Goal: Task Accomplishment & Management: Manage account settings

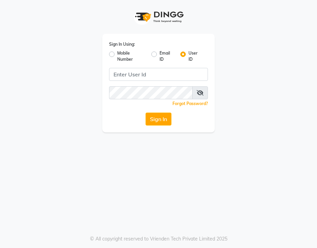
click at [117, 55] on label "Mobile Number" at bounding box center [131, 56] width 29 height 12
click at [117, 55] on input "Mobile Number" at bounding box center [119, 52] width 4 height 4
radio input "true"
radio input "false"
click at [125, 76] on span at bounding box center [127, 76] width 9 height 7
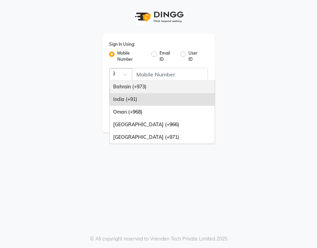
scroll to position [0, 3]
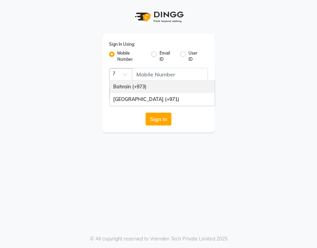
type input "971"
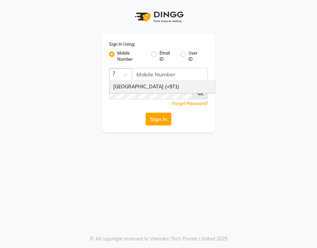
scroll to position [0, 6]
click at [124, 86] on div "[GEOGRAPHIC_DATA] (+971)" at bounding box center [162, 87] width 105 height 13
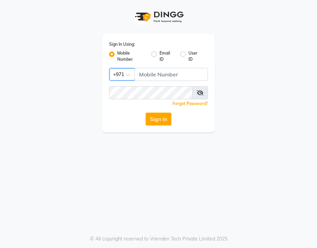
scroll to position [0, 0]
click at [146, 77] on input "Username" at bounding box center [171, 74] width 73 height 13
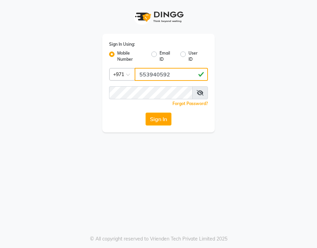
type input "553940592"
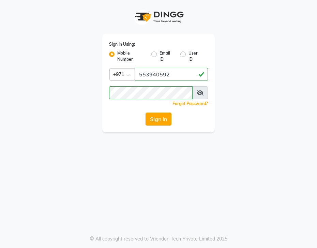
click at [155, 117] on button "Sign In" at bounding box center [159, 119] width 26 height 13
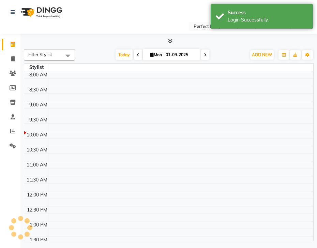
select select "en"
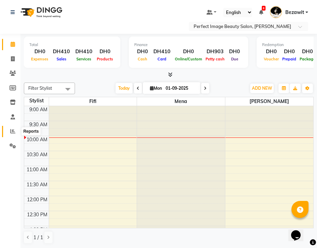
click at [13, 131] on icon at bounding box center [12, 131] width 5 height 5
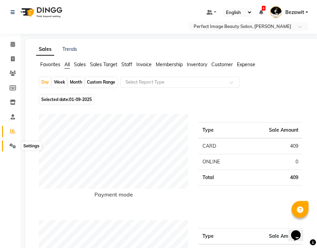
click at [14, 146] on icon at bounding box center [13, 145] width 6 height 5
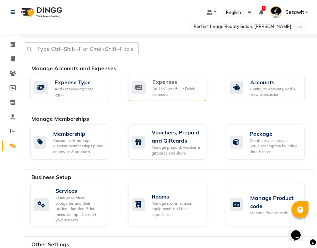
click at [158, 87] on div "Add / View / Edit / Delete expenses" at bounding box center [176, 91] width 49 height 11
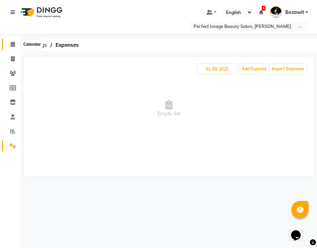
click at [11, 47] on span at bounding box center [13, 45] width 12 height 8
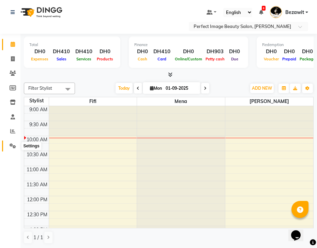
click at [11, 147] on icon at bounding box center [13, 145] width 6 height 5
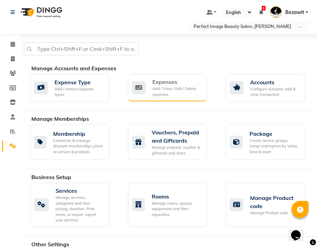
click at [170, 96] on div "Add / View / Edit / Delete expenses" at bounding box center [176, 91] width 49 height 11
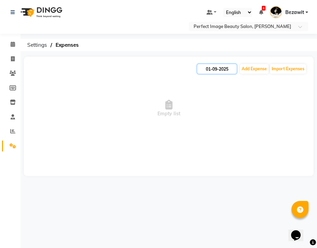
click at [216, 71] on input "01-09-2025" at bounding box center [217, 69] width 39 height 10
select select "9"
select select "2025"
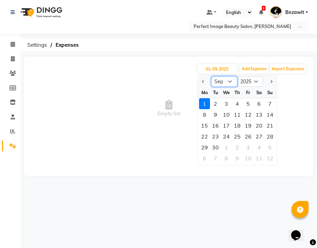
click at [229, 81] on select "Jan Feb Mar Apr May Jun [DATE] Aug Sep Oct Nov Dec" at bounding box center [224, 81] width 26 height 10
select select "8"
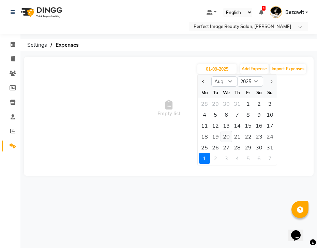
click at [227, 135] on div "20" at bounding box center [226, 136] width 11 height 11
type input "20-08-2025"
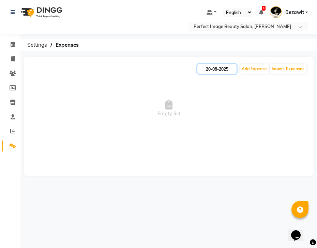
click at [228, 69] on input "20-08-2025" at bounding box center [217, 69] width 39 height 10
select select "8"
select select "2025"
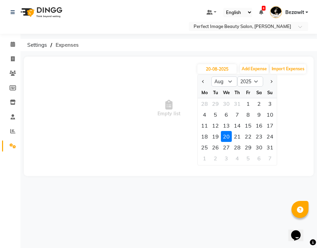
click at [62, 46] on span "Expenses" at bounding box center [67, 45] width 30 height 12
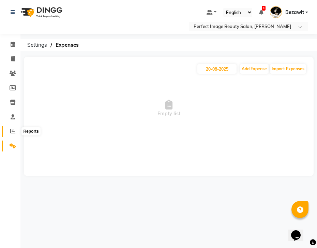
click at [13, 131] on icon at bounding box center [12, 131] width 5 height 5
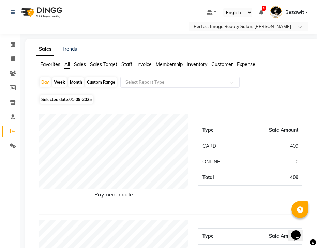
click at [138, 209] on div "Payment mode Type Sale Amount CARD 409 ONLINE 0 Total 409" at bounding box center [171, 164] width 264 height 101
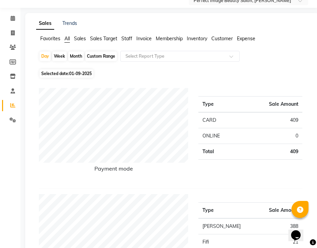
scroll to position [14, 0]
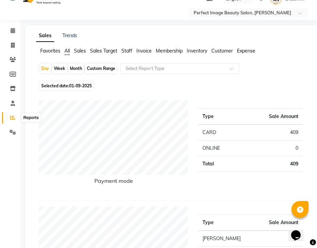
click at [14, 118] on icon at bounding box center [12, 117] width 5 height 5
click at [79, 52] on span "Sales" at bounding box center [80, 51] width 12 height 6
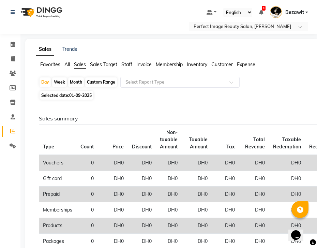
click at [244, 64] on span "Expense" at bounding box center [246, 64] width 18 height 6
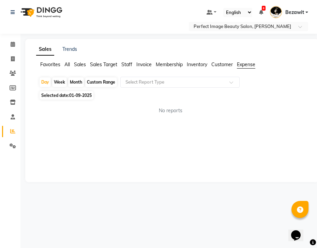
click at [61, 82] on div "Week" at bounding box center [59, 82] width 15 height 10
select select "9"
select select "2025"
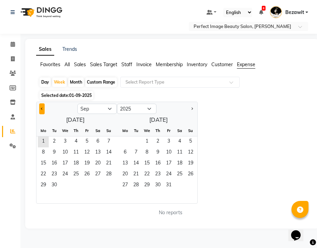
click at [43, 108] on span "Previous month" at bounding box center [42, 108] width 2 height 2
select select "8"
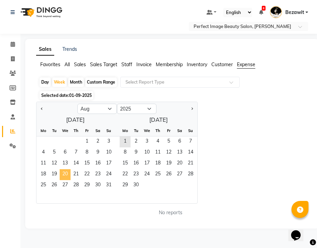
click at [67, 173] on span "20" at bounding box center [65, 174] width 11 height 11
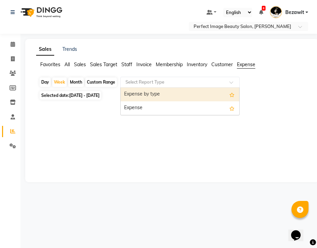
click at [133, 83] on input "text" at bounding box center [173, 82] width 98 height 7
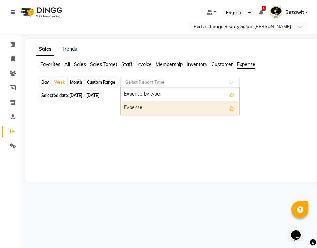
click at [132, 109] on div "Expense" at bounding box center [180, 108] width 119 height 14
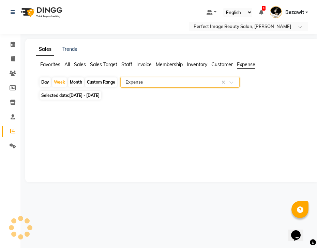
select select "pdf"
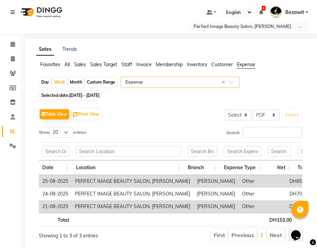
click at [116, 222] on th at bounding box center [129, 219] width 113 height 13
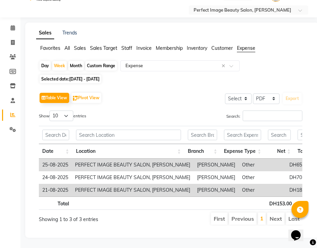
scroll to position [3, 0]
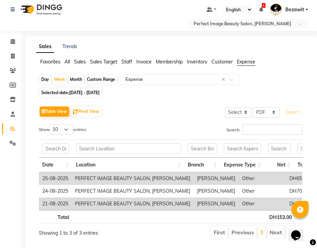
click at [93, 93] on span "[DATE] - [DATE]" at bounding box center [84, 92] width 30 height 5
select select "8"
select select "2025"
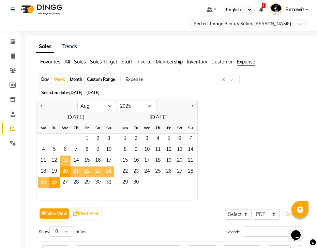
click at [64, 163] on span "13" at bounding box center [65, 161] width 11 height 11
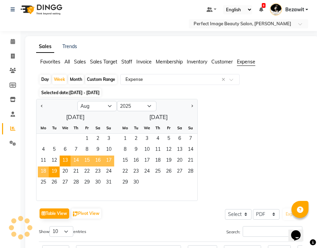
scroll to position [0, 0]
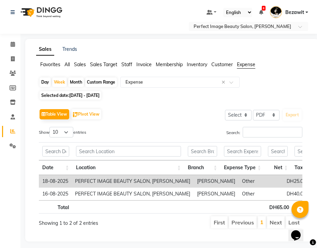
click at [304, 74] on app-reports "Favorites All Sales Sales Target Staff Invoice Membership Inventory Customer Ex…" at bounding box center [172, 148] width 280 height 174
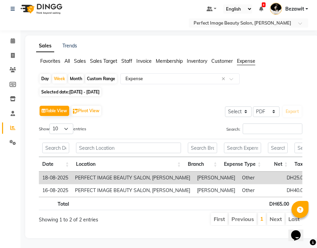
scroll to position [4, 0]
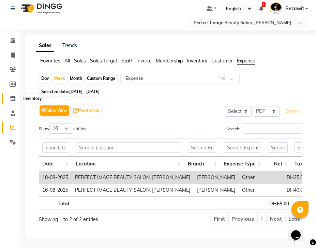
click at [14, 101] on icon at bounding box center [13, 98] width 6 height 5
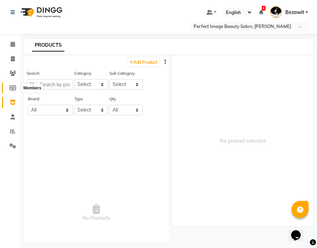
click at [14, 86] on icon at bounding box center [13, 87] width 6 height 5
select select
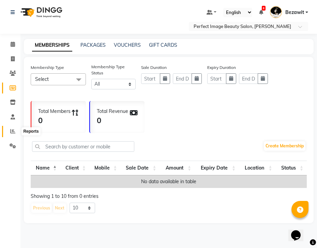
click at [12, 130] on icon at bounding box center [12, 131] width 5 height 5
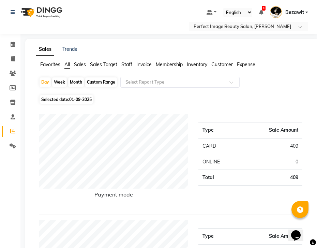
click at [42, 189] on div "Payment mode" at bounding box center [114, 161] width 160 height 95
click at [15, 118] on icon at bounding box center [13, 116] width 4 height 5
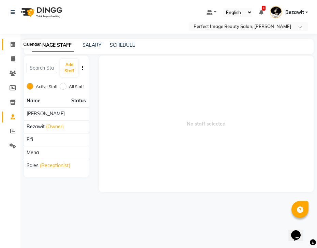
click at [14, 45] on icon at bounding box center [13, 44] width 4 height 5
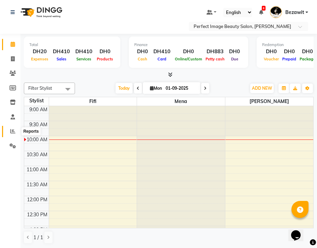
click at [13, 130] on icon at bounding box center [12, 131] width 5 height 5
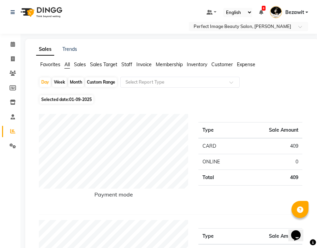
click at [243, 64] on span "Expense" at bounding box center [246, 64] width 18 height 6
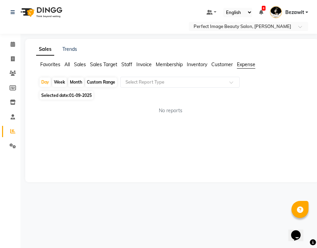
click at [83, 64] on span "Sales" at bounding box center [80, 64] width 12 height 6
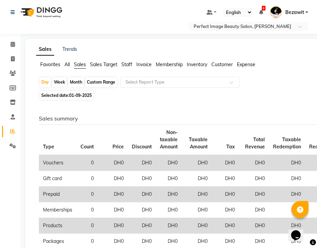
click at [114, 113] on div "Sales summary Type Count Price Discount Non-taxable Amount Taxable Amount Tax T…" at bounding box center [170, 244] width 275 height 285
click at [13, 88] on icon at bounding box center [13, 87] width 6 height 5
select select
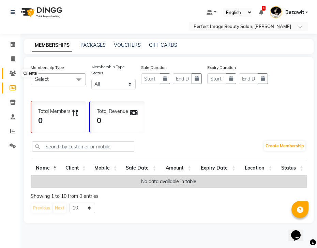
click at [12, 73] on icon at bounding box center [13, 73] width 6 height 5
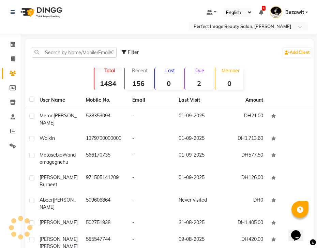
click at [12, 73] on icon at bounding box center [13, 73] width 6 height 5
click at [12, 102] on icon at bounding box center [13, 102] width 6 height 5
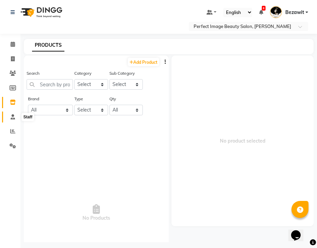
click at [13, 115] on icon at bounding box center [13, 116] width 4 height 5
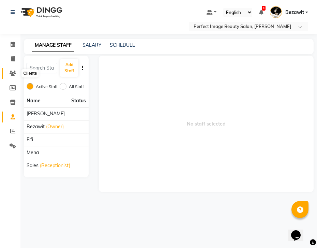
click at [14, 72] on icon at bounding box center [13, 73] width 6 height 5
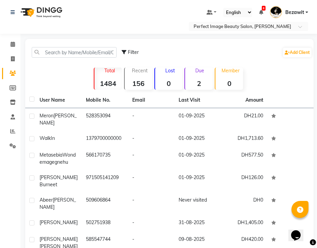
click at [130, 51] on span "Filter" at bounding box center [133, 52] width 11 height 6
select select "1000000"
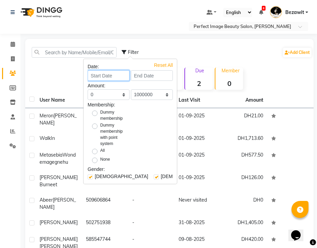
click at [118, 76] on input at bounding box center [109, 75] width 42 height 11
select select "9"
select select "2025"
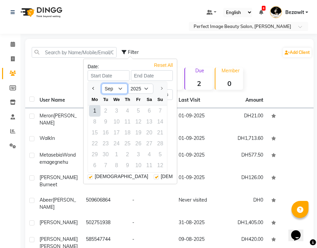
click at [120, 90] on select "Jan Feb Mar Apr May Jun [DATE] Aug Sep" at bounding box center [115, 89] width 26 height 10
select select "8"
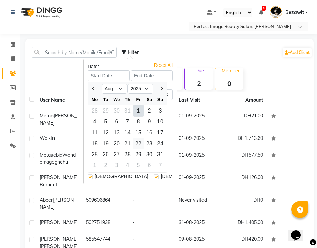
click at [139, 145] on div "22" at bounding box center [138, 143] width 11 height 11
type input "[DATE]"
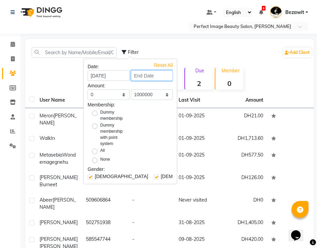
click at [156, 77] on input at bounding box center [152, 75] width 42 height 11
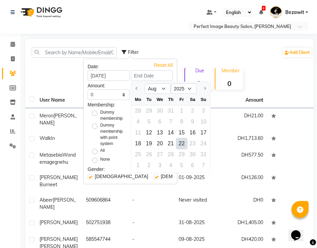
click at [138, 166] on div "1 2 3 4 5 6 7" at bounding box center [170, 166] width 79 height 12
click at [163, 88] on select "Aug" at bounding box center [158, 89] width 26 height 10
click at [155, 76] on input at bounding box center [152, 75] width 42 height 11
click at [164, 88] on select "Aug" at bounding box center [158, 89] width 26 height 10
click at [203, 90] on div at bounding box center [204, 88] width 14 height 11
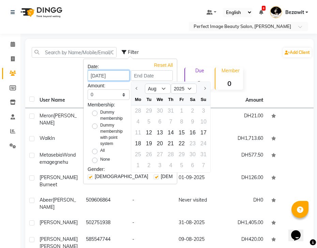
click at [119, 77] on input "[DATE]" at bounding box center [109, 75] width 42 height 11
select select "8"
select select "2025"
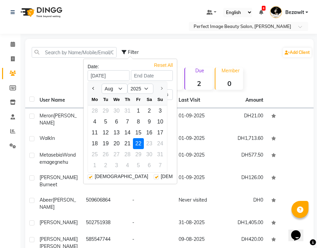
click at [149, 143] on div "18 19 20 21 22 23 24" at bounding box center [127, 143] width 79 height 11
click at [73, 81] on div "Total 1484 Recent 156 Lost 0 Due 2 Member 0" at bounding box center [169, 78] width 235 height 24
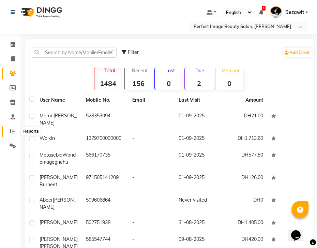
click at [11, 130] on icon at bounding box center [12, 131] width 5 height 5
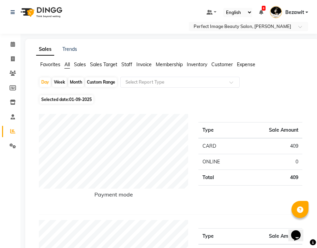
click at [80, 65] on span "Sales" at bounding box center [80, 64] width 12 height 6
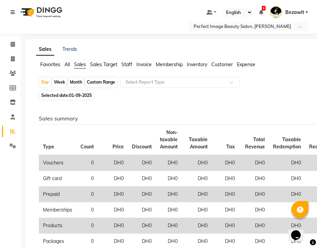
click at [83, 97] on span "01-09-2025" at bounding box center [80, 95] width 23 height 5
select select "9"
select select "2025"
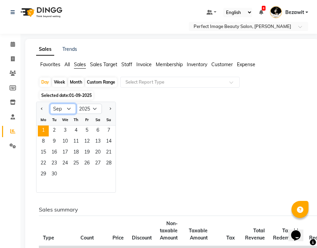
click at [69, 109] on select "Jan Feb Mar Apr May Jun [DATE] Aug Sep Oct Nov Dec" at bounding box center [63, 109] width 26 height 10
select select "8"
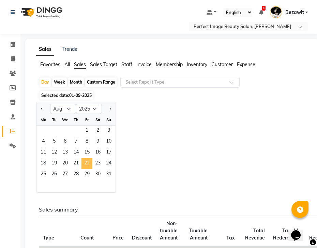
click at [89, 163] on span "22" at bounding box center [87, 163] width 11 height 11
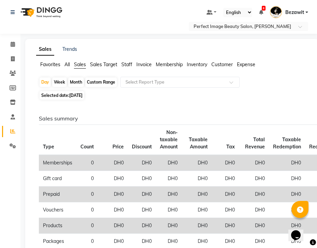
click at [78, 95] on span "[DATE]" at bounding box center [75, 95] width 13 height 5
select select "8"
select select "2025"
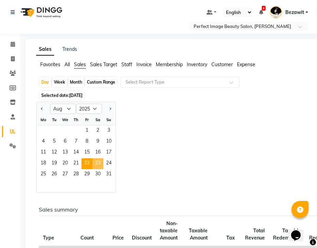
click at [99, 162] on span "23" at bounding box center [97, 163] width 11 height 11
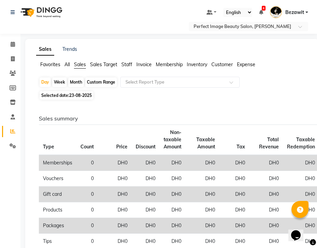
click at [114, 103] on div "Sales summary Type Count Price Discount Non-taxable Amount Taxable Amount Tax T…" at bounding box center [170, 244] width 275 height 285
click at [172, 157] on td "DH0" at bounding box center [173, 163] width 26 height 16
click at [178, 164] on td "DH0" at bounding box center [173, 163] width 26 height 16
click at [131, 117] on h6 "Sales summary" at bounding box center [171, 118] width 264 height 6
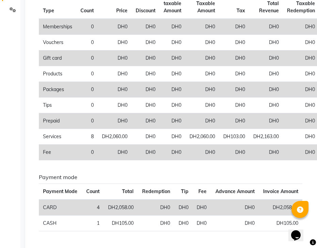
scroll to position [136, 0]
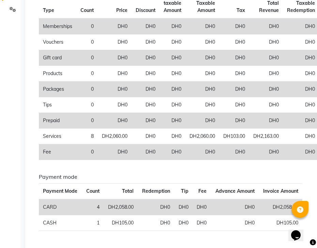
click at [97, 174] on h6 "Payment mode" at bounding box center [171, 177] width 264 height 6
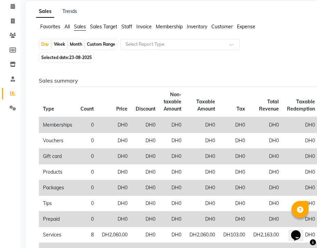
scroll to position [0, 0]
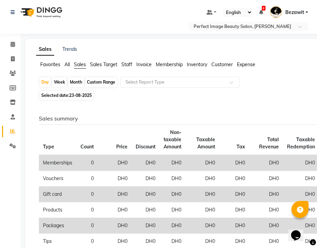
click at [79, 97] on span "23-08-2025" at bounding box center [80, 95] width 23 height 5
select select "8"
select select "2025"
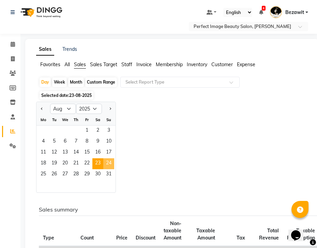
click at [110, 164] on span "24" at bounding box center [108, 163] width 11 height 11
click at [140, 161] on div "Jan Feb Mar Apr May Jun [DATE] Aug Sep Oct Nov [DATE] 2016 2017 2018 2019 2020 …" at bounding box center [172, 147] width 272 height 91
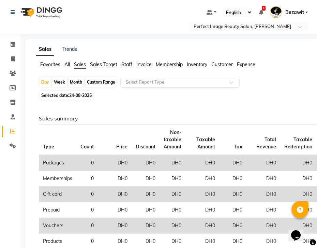
click at [86, 96] on span "24-08-2025" at bounding box center [80, 95] width 23 height 5
select select "8"
select select "2025"
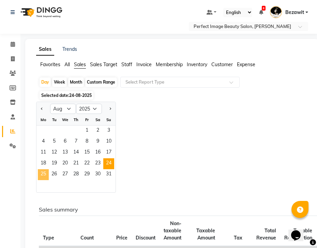
click at [45, 172] on span "25" at bounding box center [43, 174] width 11 height 11
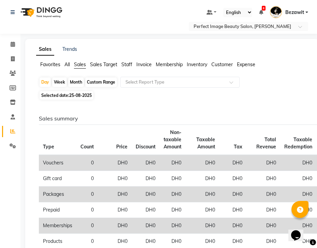
click at [148, 136] on th "Discount" at bounding box center [146, 140] width 28 height 30
click at [124, 107] on div "Sales summary Type Count Price Discount Non-taxable Amount Taxable Amount Tax T…" at bounding box center [170, 248] width 275 height 292
click at [84, 96] on span "25-08-2025" at bounding box center [80, 95] width 23 height 5
select select "8"
select select "2025"
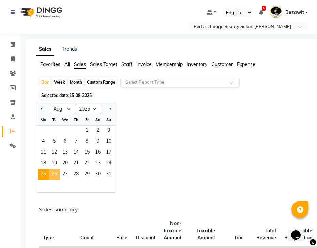
click at [55, 171] on span "26" at bounding box center [54, 174] width 11 height 11
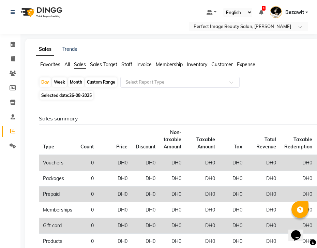
click at [143, 106] on div "Sales summary Type Count Price Discount Non-taxable Amount Taxable Amount Tax T…" at bounding box center [170, 240] width 275 height 276
click at [130, 117] on h6 "Sales summary" at bounding box center [171, 118] width 264 height 6
click at [81, 97] on span "26-08-2025" at bounding box center [80, 95] width 23 height 5
select select "8"
select select "2025"
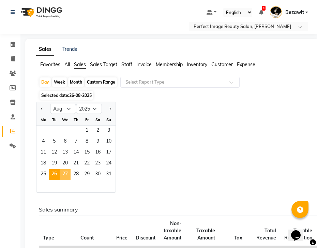
click at [64, 173] on span "27" at bounding box center [65, 174] width 11 height 11
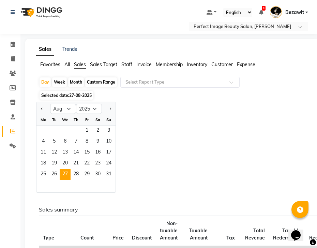
click at [160, 151] on div "Jan Feb Mar Apr May Jun [DATE] Aug Sep Oct Nov [DATE] 2016 2017 2018 2019 2020 …" at bounding box center [172, 147] width 272 height 91
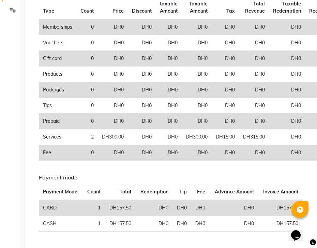
scroll to position [156, 0]
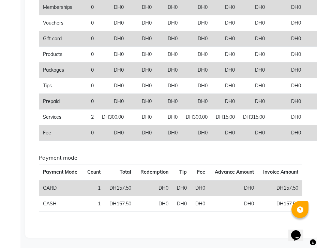
click at [186, 147] on div "Sales summary Type Count Price Discount Non-taxable Amount Taxable Amount Tax T…" at bounding box center [171, 88] width 264 height 257
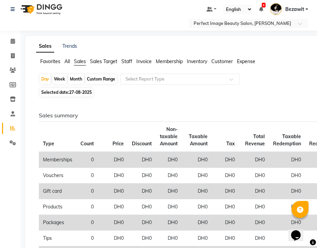
scroll to position [0, 0]
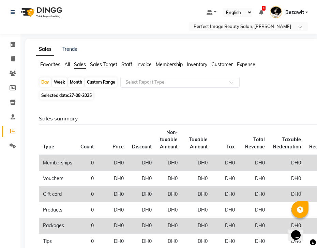
click at [83, 96] on span "27-08-2025" at bounding box center [80, 95] width 23 height 5
select select "8"
select select "2025"
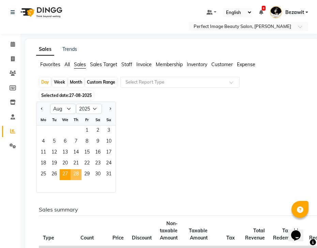
click at [78, 175] on span "28" at bounding box center [76, 174] width 11 height 11
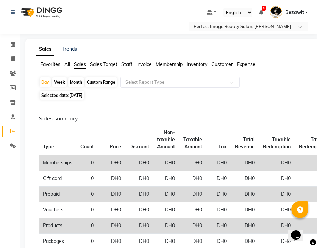
click at [172, 104] on div "Sales summary Type Count Price Discount Non-taxable Amount Taxable Amount Tax T…" at bounding box center [170, 244] width 275 height 285
click at [83, 97] on span "[DATE]" at bounding box center [75, 95] width 13 height 5
select select "8"
select select "2025"
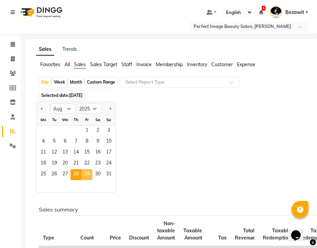
click at [87, 174] on span "29" at bounding box center [87, 174] width 11 height 11
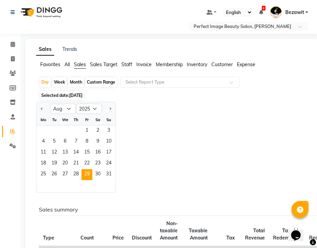
click at [151, 216] on th "Discount" at bounding box center [142, 231] width 28 height 30
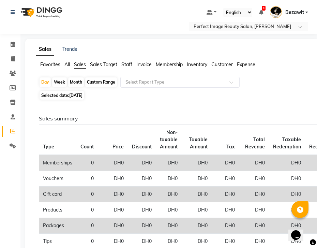
click at [79, 97] on span "[DATE]" at bounding box center [75, 95] width 13 height 5
select select "8"
select select "2025"
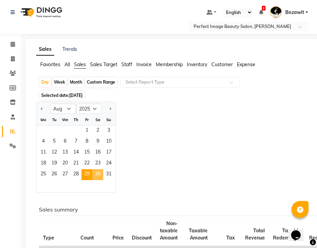
click at [97, 178] on span "30" at bounding box center [97, 174] width 11 height 11
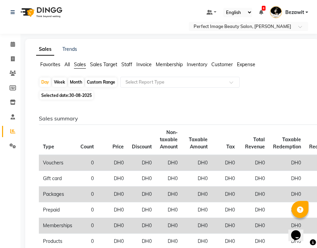
click at [83, 97] on span "30-08-2025" at bounding box center [80, 95] width 23 height 5
select select "8"
select select "2025"
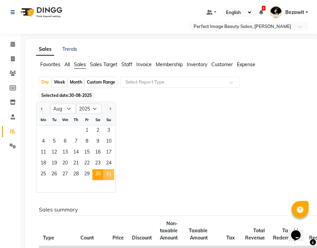
click at [110, 174] on span "31" at bounding box center [108, 174] width 11 height 11
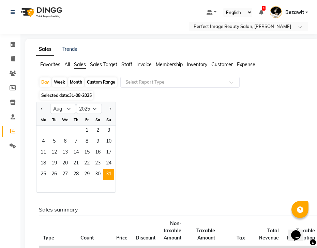
click at [147, 147] on div "Jan Feb Mar Apr May Jun [DATE] Aug Sep Oct Nov [DATE] 2016 2017 2018 2019 2020 …" at bounding box center [172, 147] width 272 height 91
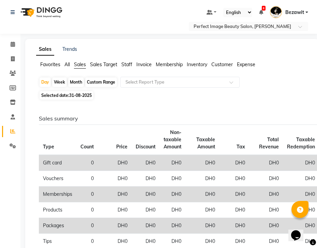
click at [84, 96] on span "31-08-2025" at bounding box center [80, 95] width 23 height 5
select select "8"
select select "2025"
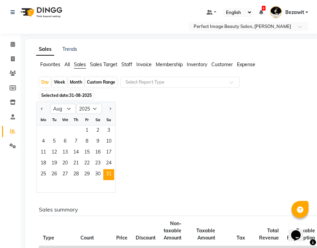
click at [245, 65] on span "Expense" at bounding box center [246, 64] width 18 height 6
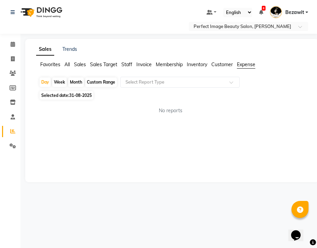
click at [81, 96] on span "31-08-2025" at bounding box center [80, 95] width 23 height 5
select select "8"
select select "2025"
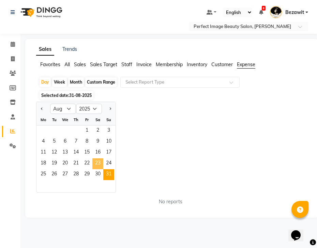
click at [101, 160] on span "23" at bounding box center [97, 163] width 11 height 11
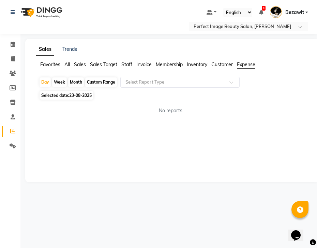
click at [79, 94] on span "23-08-2025" at bounding box center [80, 95] width 23 height 5
select select "8"
select select "2025"
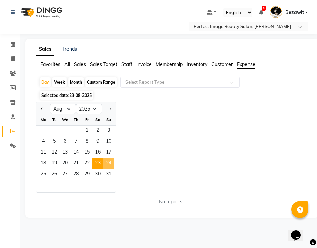
click at [108, 164] on span "24" at bounding box center [108, 163] width 11 height 11
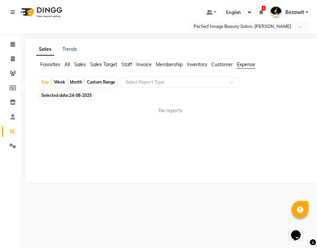
click at [81, 96] on span "24-08-2025" at bounding box center [80, 95] width 23 height 5
select select "8"
select select "2025"
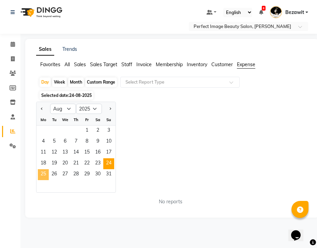
click at [46, 172] on span "25" at bounding box center [43, 174] width 11 height 11
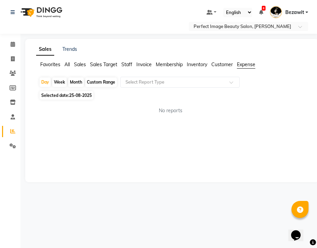
click at [82, 95] on span "25-08-2025" at bounding box center [80, 95] width 23 height 5
select select "8"
select select "2025"
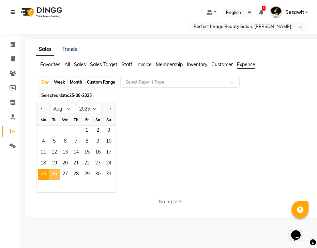
click at [55, 176] on span "26" at bounding box center [54, 174] width 11 height 11
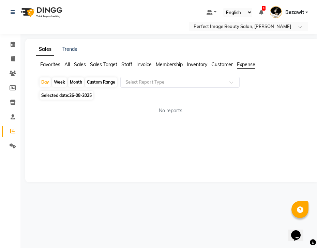
click at [79, 96] on span "26-08-2025" at bounding box center [80, 95] width 23 height 5
select select "8"
select select "2025"
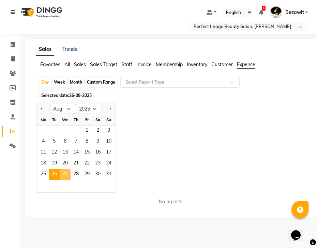
click at [65, 173] on span "27" at bounding box center [65, 174] width 11 height 11
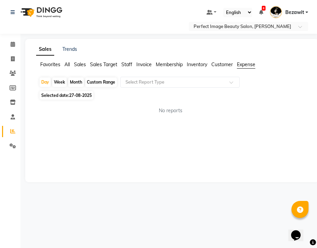
click at [80, 95] on span "27-08-2025" at bounding box center [80, 95] width 23 height 5
select select "8"
select select "2025"
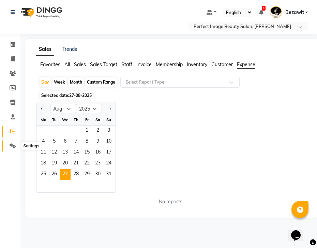
click at [14, 146] on icon at bounding box center [13, 145] width 6 height 5
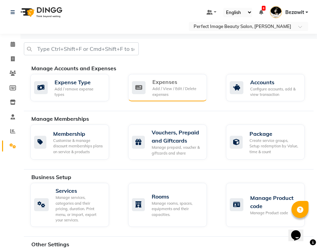
click at [163, 83] on div "Expenses" at bounding box center [176, 82] width 49 height 8
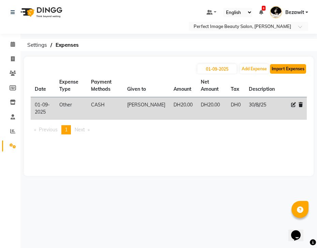
click at [281, 71] on button "Import Expenses" at bounding box center [288, 69] width 36 height 10
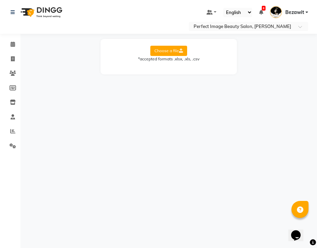
click at [173, 53] on label "Choose a file" at bounding box center [168, 51] width 37 height 10
click at [0, 0] on input "Choose a file" at bounding box center [0, 0] width 0 height 0
click at [14, 146] on icon at bounding box center [13, 145] width 6 height 5
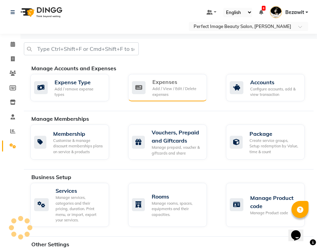
click at [164, 86] on div "Add / View / Edit / Delete expenses" at bounding box center [176, 91] width 49 height 11
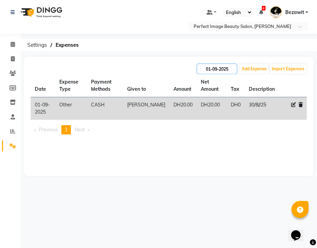
click at [222, 69] on input "01-09-2025" at bounding box center [217, 69] width 39 height 10
select select "9"
select select "2025"
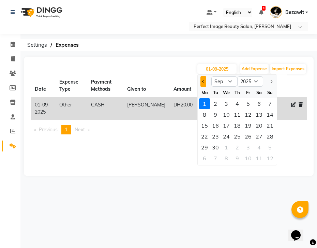
click at [204, 82] on button "Previous month" at bounding box center [204, 81] width 6 height 11
select select "8"
click at [268, 147] on div "31" at bounding box center [270, 147] width 11 height 11
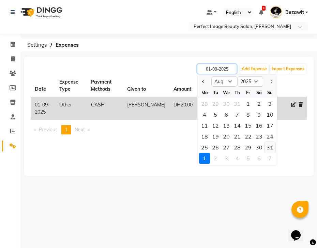
type input "31-08-2025"
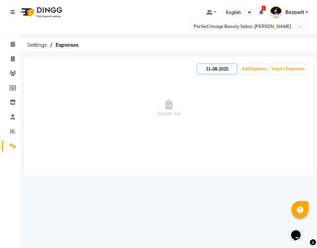
click at [224, 68] on input "31-08-2025" at bounding box center [217, 69] width 39 height 10
select select "8"
select select "2025"
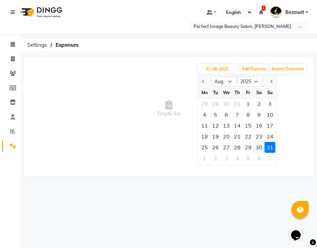
click at [261, 148] on div "30" at bounding box center [259, 147] width 11 height 11
type input "30-08-2025"
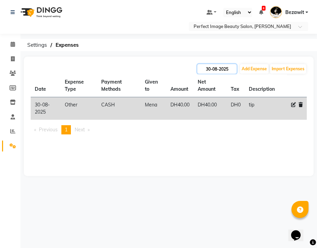
click at [222, 67] on input "30-08-2025" at bounding box center [217, 69] width 39 height 10
select select "8"
select select "2025"
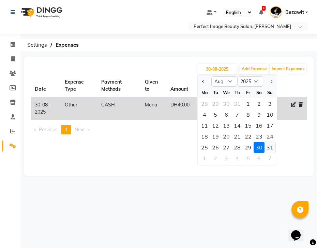
click at [269, 147] on div "31" at bounding box center [270, 147] width 11 height 11
type input "31-08-2025"
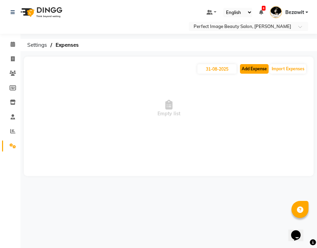
click at [255, 71] on button "Add Expense" at bounding box center [254, 69] width 29 height 10
select select "1"
select select "7776"
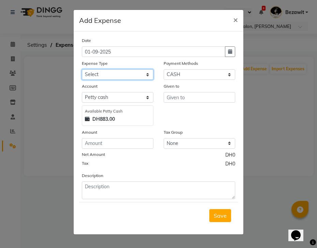
click at [128, 72] on select "Select Advance Salary Bank charges Car maintenance Cash transfer to bank Cash t…" at bounding box center [118, 74] width 72 height 11
select select "23252"
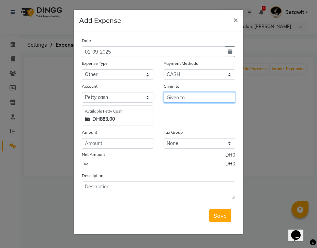
click at [181, 96] on input "text" at bounding box center [200, 97] width 72 height 11
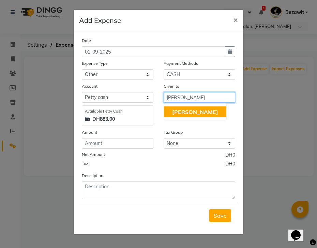
click at [179, 117] on button "[PERSON_NAME]" at bounding box center [195, 111] width 62 height 11
type input "[PERSON_NAME]"
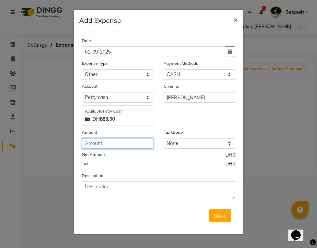
click at [104, 142] on input "number" at bounding box center [118, 143] width 72 height 11
type input "20"
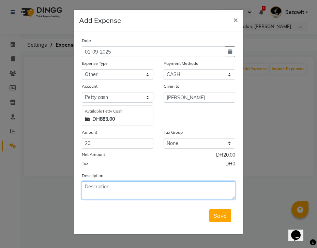
click at [109, 188] on textarea at bounding box center [159, 190] width 154 height 18
type textarea "b"
type textarea "tip"
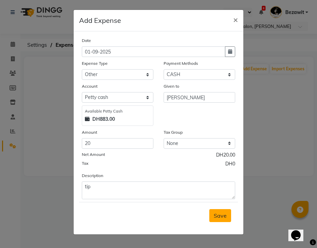
click at [223, 217] on span "Save" at bounding box center [220, 215] width 13 height 7
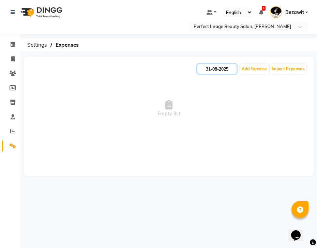
click at [209, 68] on input "31-08-2025" at bounding box center [217, 69] width 39 height 10
select select "8"
select select "2025"
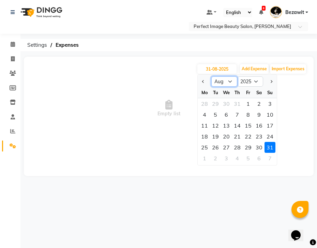
click at [221, 82] on select "Jan Feb Mar Apr May Jun [DATE] Aug Sep Oct Nov Dec" at bounding box center [224, 81] width 26 height 10
select select "9"
click at [206, 103] on div "1" at bounding box center [204, 103] width 11 height 11
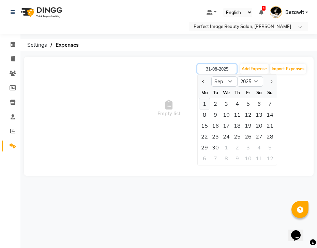
type input "01-09-2025"
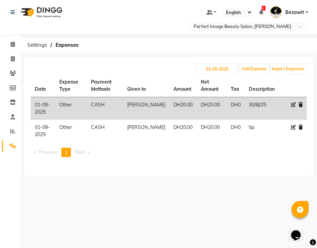
click at [296, 104] on div at bounding box center [297, 104] width 12 height 7
click at [303, 104] on td at bounding box center [297, 108] width 20 height 23
click at [302, 105] on icon at bounding box center [301, 104] width 4 height 5
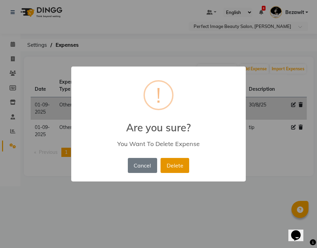
click at [173, 164] on button "Delete" at bounding box center [175, 165] width 29 height 15
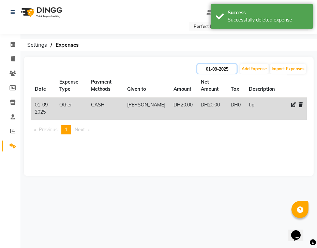
click at [221, 70] on input "01-09-2025" at bounding box center [217, 69] width 39 height 10
select select "9"
select select "2025"
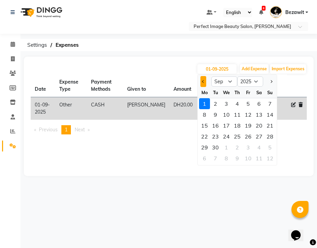
click at [204, 80] on button "Previous month" at bounding box center [204, 81] width 6 height 11
select select "8"
click at [269, 147] on div "31" at bounding box center [270, 147] width 11 height 11
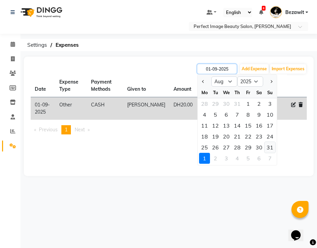
type input "31-08-2025"
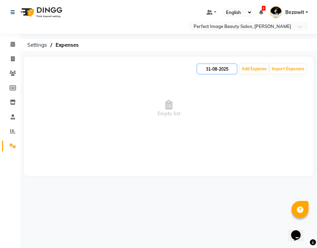
click at [233, 68] on input "31-08-2025" at bounding box center [217, 69] width 39 height 10
select select "8"
select select "2025"
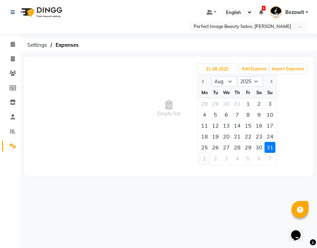
click at [205, 159] on div "1" at bounding box center [204, 158] width 11 height 11
type input "01-09-2025"
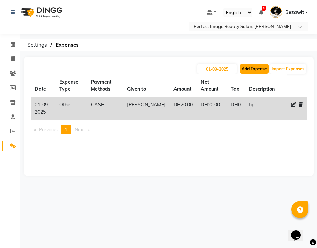
click at [253, 69] on button "Add Expense" at bounding box center [254, 69] width 29 height 10
select select "1"
select select "7776"
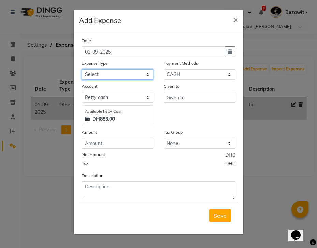
click at [109, 74] on select "Select Advance Salary Bank charges Car maintenance Cash transfer to bank Cash t…" at bounding box center [118, 74] width 72 height 11
select select "23252"
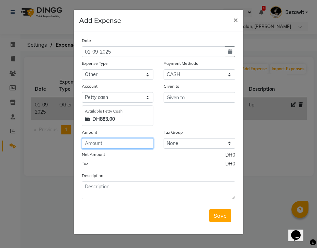
click at [120, 145] on input "number" at bounding box center [118, 143] width 72 height 11
type input "50"
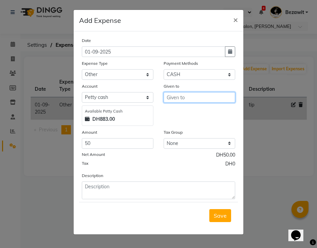
click at [180, 96] on input "text" at bounding box center [200, 97] width 72 height 11
type input "taxi"
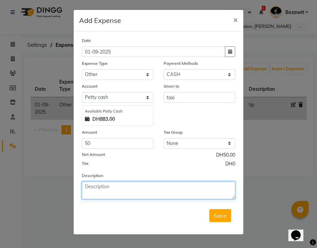
click at [117, 191] on textarea at bounding box center [159, 190] width 154 height 18
type textarea "product purchase"
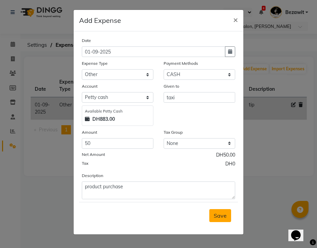
click at [227, 213] on span "Save" at bounding box center [220, 215] width 13 height 7
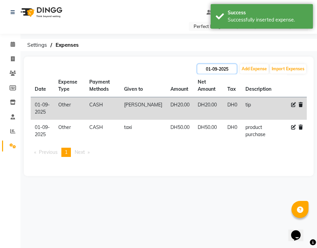
click at [215, 70] on input "01-09-2025" at bounding box center [217, 69] width 39 height 10
select select "9"
select select "2025"
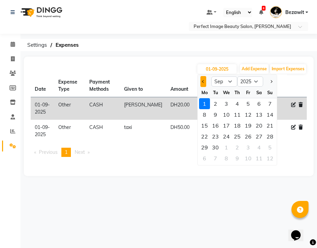
click at [204, 83] on button "Previous month" at bounding box center [204, 81] width 6 height 11
select select "8"
click at [257, 137] on div "23" at bounding box center [259, 136] width 11 height 11
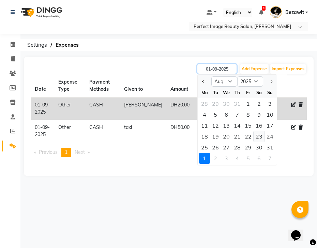
type input "23-08-2025"
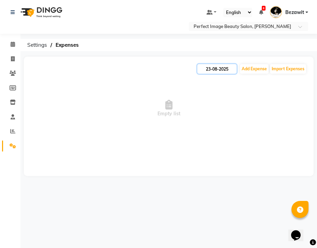
click at [230, 69] on input "23-08-2025" at bounding box center [217, 69] width 39 height 10
select select "8"
select select "2025"
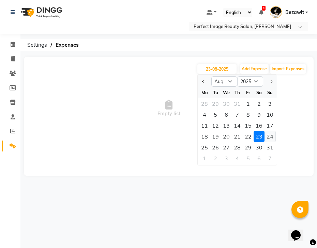
click at [270, 136] on div "24" at bounding box center [270, 136] width 11 height 11
type input "24-08-2025"
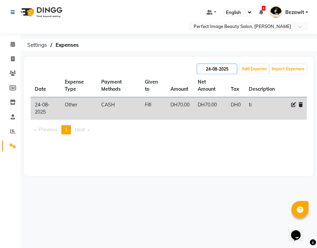
click at [232, 67] on input "24-08-2025" at bounding box center [217, 69] width 39 height 10
select select "8"
select select "2025"
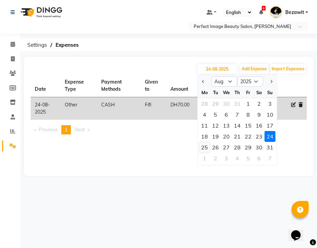
click at [208, 147] on div "25" at bounding box center [204, 147] width 11 height 11
type input "25-08-2025"
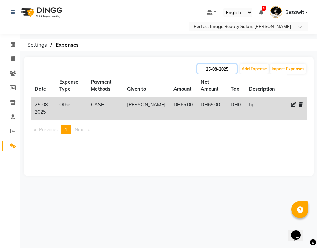
click at [231, 71] on input "25-08-2025" at bounding box center [217, 69] width 39 height 10
select select "8"
select select "2025"
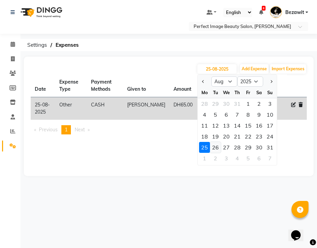
click at [217, 148] on div "26" at bounding box center [215, 147] width 11 height 11
type input "26-08-2025"
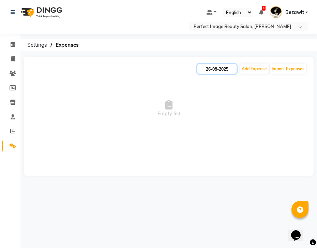
click at [231, 68] on input "26-08-2025" at bounding box center [217, 69] width 39 height 10
select select "8"
select select "2025"
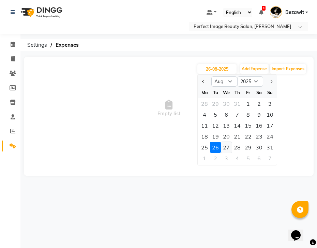
click at [226, 148] on div "27" at bounding box center [226, 147] width 11 height 11
type input "27-08-2025"
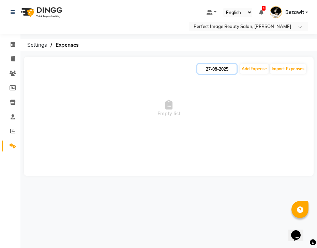
click at [234, 68] on input "27-08-2025" at bounding box center [217, 69] width 39 height 10
select select "8"
select select "2025"
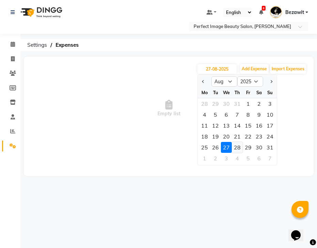
click at [235, 147] on div "28" at bounding box center [237, 147] width 11 height 11
type input "[DATE]"
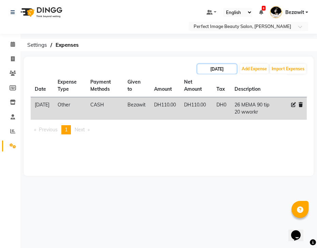
click at [233, 69] on input "[DATE]" at bounding box center [217, 69] width 39 height 10
select select "8"
select select "2025"
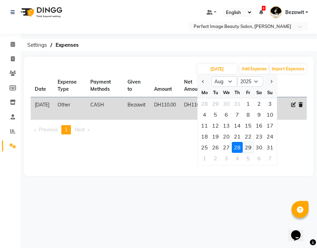
click at [248, 148] on div "29" at bounding box center [248, 147] width 11 height 11
type input "[DATE]"
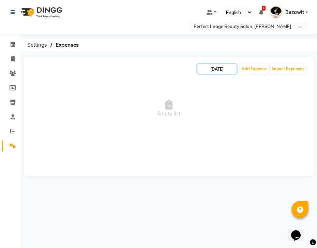
click at [232, 68] on input "[DATE]" at bounding box center [217, 69] width 39 height 10
select select "8"
select select "2025"
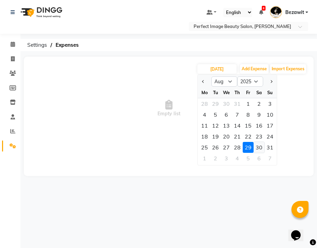
click at [257, 149] on div "30" at bounding box center [259, 147] width 11 height 11
type input "30-08-2025"
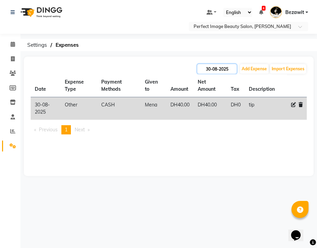
click at [222, 66] on input "30-08-2025" at bounding box center [217, 69] width 39 height 10
select select "8"
select select "2025"
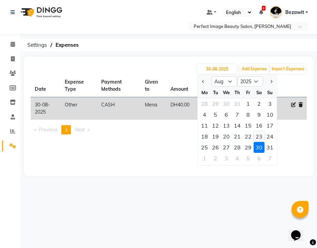
click at [262, 136] on div "23" at bounding box center [259, 136] width 11 height 11
type input "23-08-2025"
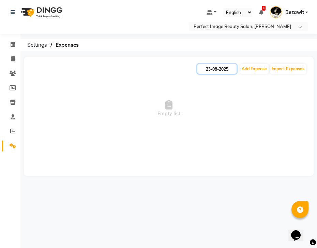
click at [231, 69] on input "23-08-2025" at bounding box center [217, 69] width 39 height 10
select select "8"
select select "2025"
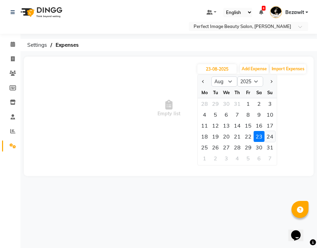
click at [272, 138] on div "24" at bounding box center [270, 136] width 11 height 11
type input "24-08-2025"
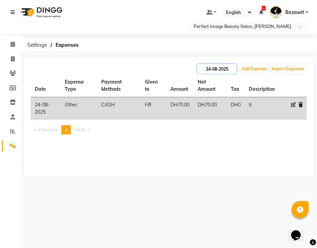
click at [231, 68] on input "24-08-2025" at bounding box center [217, 69] width 39 height 10
select select "8"
select select "2025"
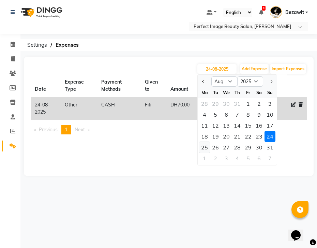
click at [207, 146] on div "25" at bounding box center [204, 147] width 11 height 11
type input "25-08-2025"
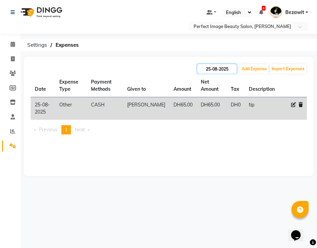
click at [231, 69] on input "25-08-2025" at bounding box center [217, 69] width 39 height 10
select select "8"
select select "2025"
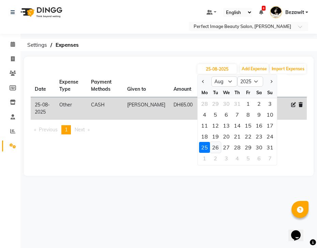
click at [218, 144] on div "26" at bounding box center [215, 147] width 11 height 11
type input "26-08-2025"
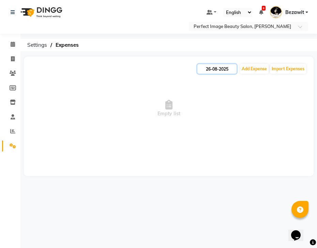
click at [231, 66] on input "26-08-2025" at bounding box center [217, 69] width 39 height 10
select select "8"
select select "2025"
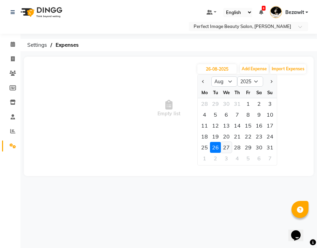
click at [228, 149] on div "27" at bounding box center [226, 147] width 11 height 11
type input "27-08-2025"
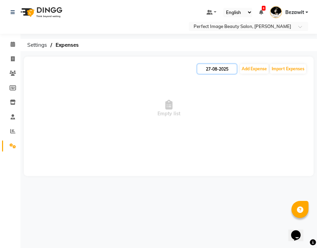
click at [232, 65] on input "27-08-2025" at bounding box center [217, 69] width 39 height 10
select select "8"
select select "2025"
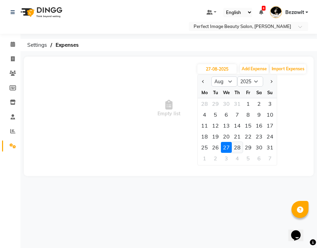
click at [239, 146] on div "28" at bounding box center [237, 147] width 11 height 11
type input "[DATE]"
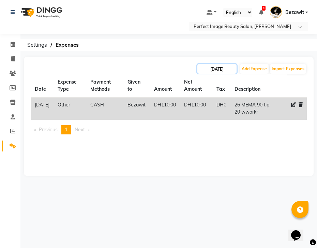
click at [232, 68] on input "[DATE]" at bounding box center [217, 69] width 39 height 10
select select "8"
select select "2025"
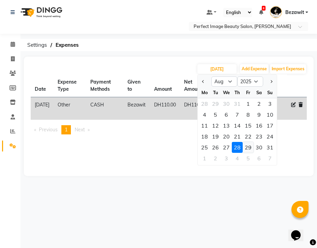
click at [248, 147] on div "29" at bounding box center [248, 147] width 11 height 11
type input "[DATE]"
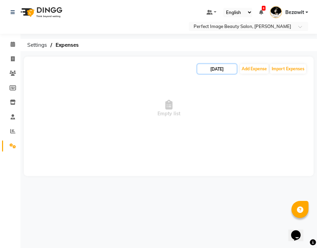
click at [233, 69] on input "[DATE]" at bounding box center [217, 69] width 39 height 10
select select "8"
select select "2025"
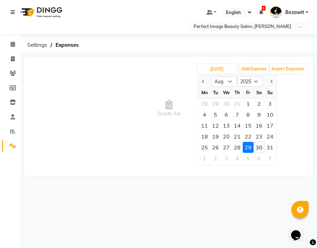
click at [258, 147] on div "30" at bounding box center [259, 147] width 11 height 11
type input "30-08-2025"
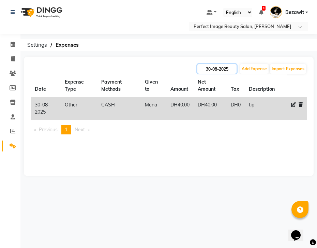
click at [229, 68] on input "30-08-2025" at bounding box center [217, 69] width 39 height 10
select select "8"
select select "2025"
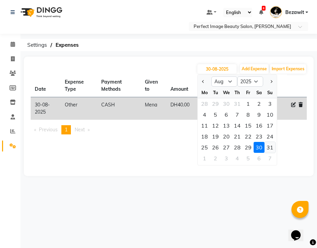
click at [270, 148] on div "31" at bounding box center [270, 147] width 11 height 11
type input "31-08-2025"
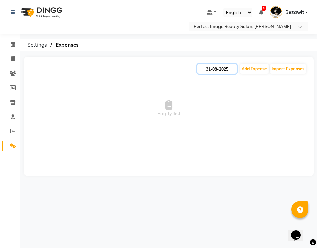
click at [233, 69] on input "31-08-2025" at bounding box center [217, 69] width 39 height 10
select select "8"
select select "2025"
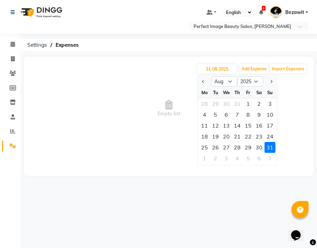
click at [275, 81] on div at bounding box center [270, 81] width 14 height 11
click at [272, 82] on span "Next month" at bounding box center [271, 81] width 3 height 3
select select "9"
click at [205, 104] on div "1" at bounding box center [204, 103] width 11 height 11
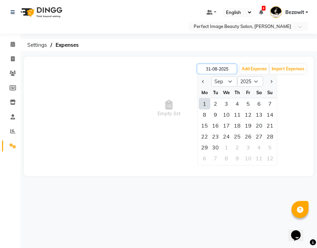
type input "01-09-2025"
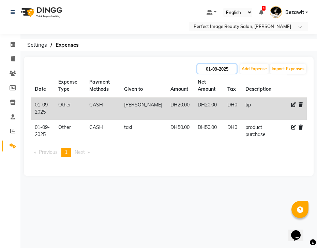
click at [221, 71] on input "01-09-2025" at bounding box center [217, 69] width 39 height 10
select select "9"
select select "2025"
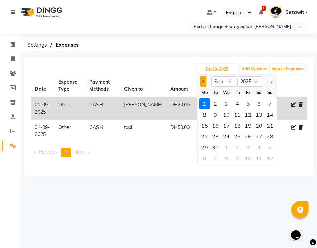
click at [202, 83] on button "Previous month" at bounding box center [204, 81] width 6 height 11
select select "8"
click at [269, 148] on div "31" at bounding box center [270, 147] width 11 height 11
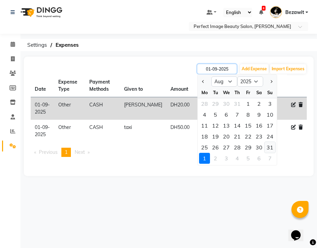
type input "31-08-2025"
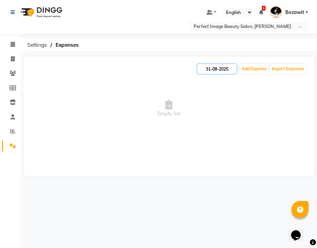
click at [219, 69] on input "31-08-2025" at bounding box center [217, 69] width 39 height 10
select select "8"
select select "2025"
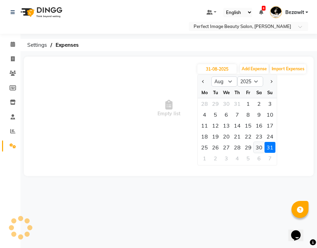
click at [259, 146] on div "30" at bounding box center [259, 147] width 11 height 11
type input "30-08-2025"
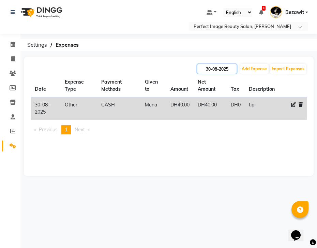
click at [213, 70] on input "30-08-2025" at bounding box center [217, 69] width 39 height 10
select select "8"
select select "2025"
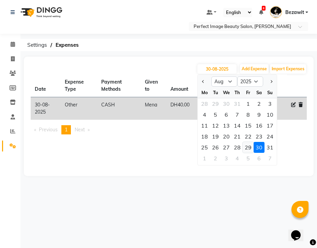
click at [248, 147] on div "29" at bounding box center [248, 147] width 11 height 11
type input "[DATE]"
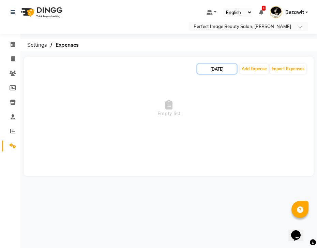
click at [216, 65] on input "[DATE]" at bounding box center [217, 69] width 39 height 10
select select "8"
select select "2025"
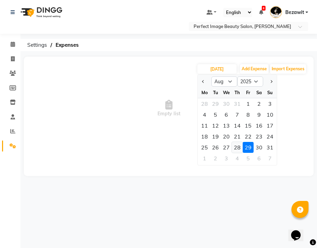
click at [239, 149] on div "28" at bounding box center [237, 147] width 11 height 11
type input "[DATE]"
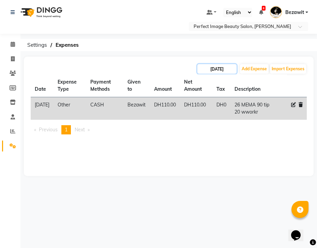
click at [216, 67] on input "[DATE]" at bounding box center [217, 69] width 39 height 10
select select "8"
select select "2025"
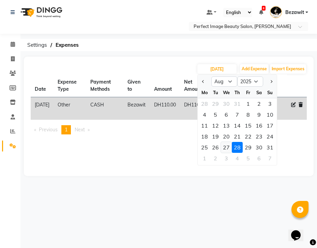
click at [226, 147] on div "27" at bounding box center [226, 147] width 11 height 11
type input "27-08-2025"
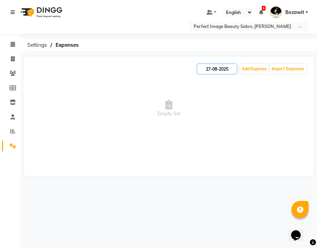
click at [208, 68] on input "27-08-2025" at bounding box center [217, 69] width 39 height 10
select select "8"
select select "2025"
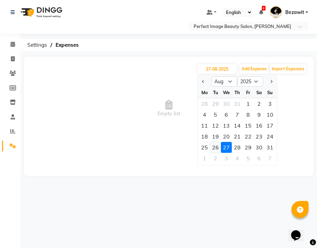
click at [218, 150] on div "26" at bounding box center [215, 147] width 11 height 11
type input "26-08-2025"
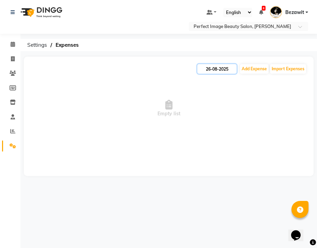
click at [220, 72] on input "26-08-2025" at bounding box center [217, 69] width 39 height 10
select select "8"
select select "2025"
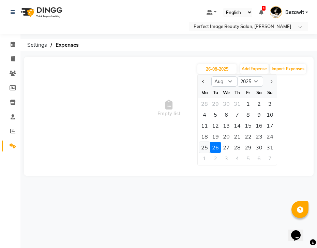
click at [205, 148] on div "25" at bounding box center [204, 147] width 11 height 11
type input "25-08-2025"
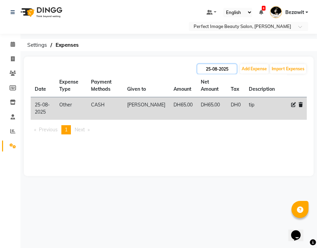
click at [224, 69] on input "25-08-2025" at bounding box center [217, 69] width 39 height 10
select select "8"
select select "2025"
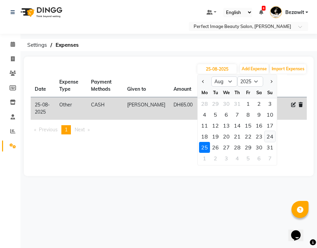
click at [269, 137] on div "24" at bounding box center [270, 136] width 11 height 11
type input "24-08-2025"
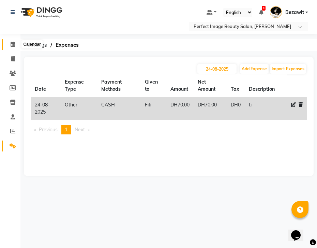
click at [11, 44] on icon at bounding box center [13, 44] width 4 height 5
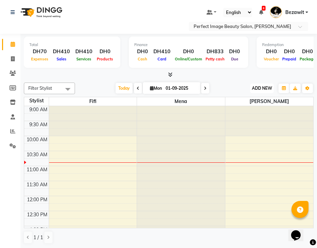
click at [260, 87] on span "ADD NEW" at bounding box center [262, 88] width 20 height 5
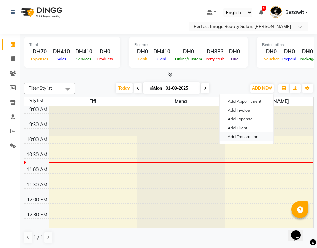
click at [239, 139] on link "Add Transaction" at bounding box center [247, 136] width 54 height 9
select select "direct"
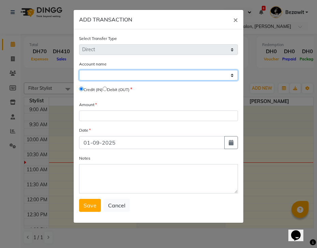
click at [125, 75] on select "Select [PERSON_NAME] Cash Default Account" at bounding box center [158, 75] width 159 height 11
select select "7776"
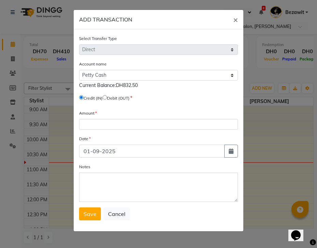
click at [107, 98] on input "radio" at bounding box center [105, 97] width 4 height 4
radio input "true"
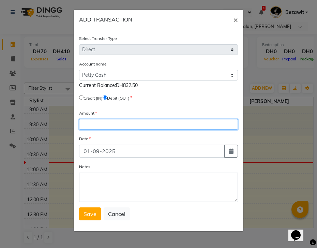
click at [98, 124] on input "number" at bounding box center [158, 124] width 159 height 11
type input "32.5"
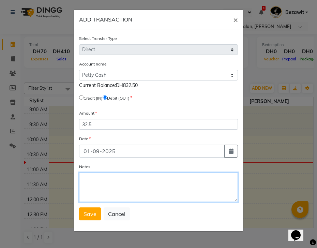
click at [98, 176] on textarea "Notes" at bounding box center [158, 187] width 159 height 29
type textarea "hand over to [PERSON_NAME]"
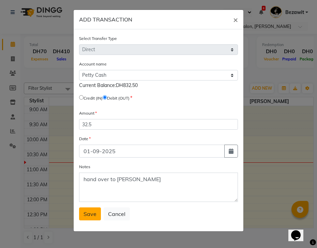
click at [89, 211] on span "Save" at bounding box center [90, 213] width 13 height 7
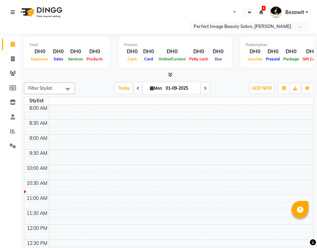
select select "en"
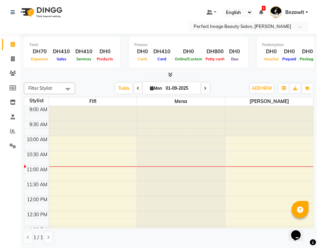
click at [204, 86] on span at bounding box center [205, 88] width 8 height 11
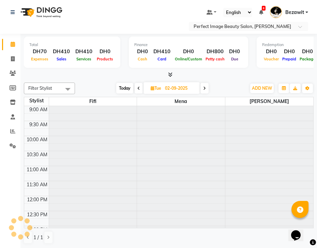
scroll to position [60, 0]
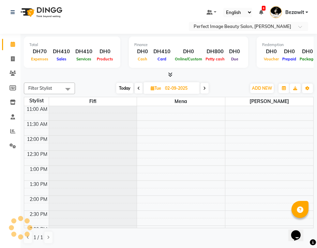
click at [204, 86] on icon at bounding box center [204, 88] width 3 height 4
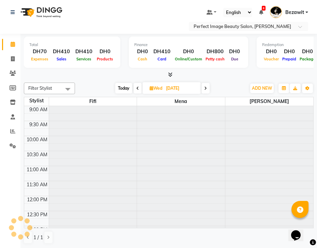
click at [204, 86] on span at bounding box center [206, 88] width 8 height 11
click at [204, 86] on icon at bounding box center [204, 88] width 3 height 4
click at [204, 86] on icon at bounding box center [203, 88] width 3 height 4
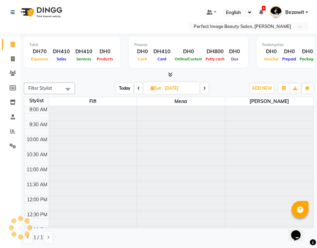
scroll to position [60, 0]
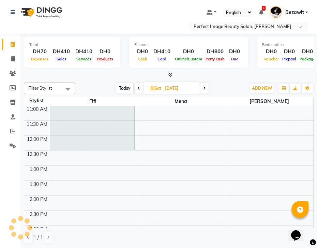
click at [139, 90] on icon at bounding box center [138, 88] width 3 height 4
type input "05-09-2025"
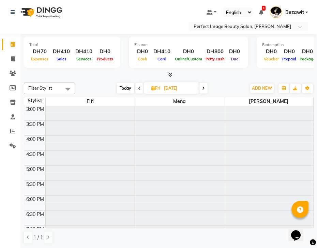
scroll to position [0, 0]
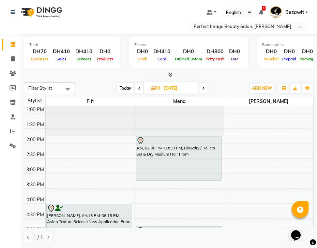
click at [243, 127] on td at bounding box center [179, 125] width 268 height 8
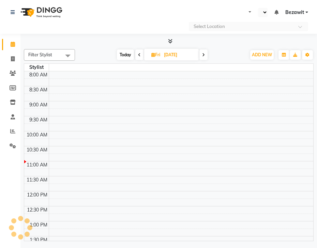
select select "en"
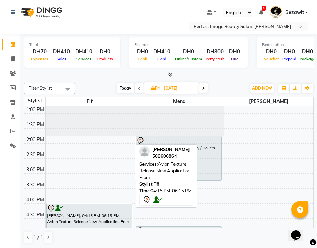
click at [118, 207] on div at bounding box center [89, 208] width 85 height 8
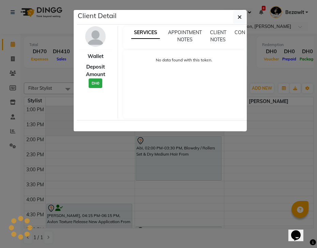
select select "7"
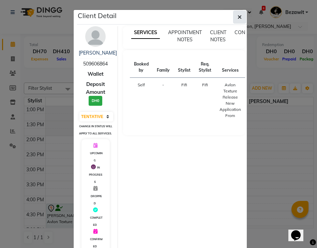
click at [240, 18] on icon "button" at bounding box center [240, 16] width 4 height 5
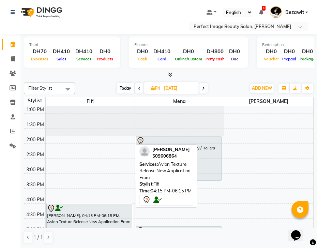
click at [119, 209] on div at bounding box center [89, 208] width 85 height 8
select select "7"
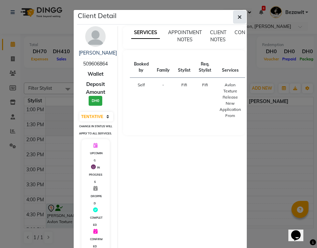
click at [243, 15] on button "button" at bounding box center [239, 17] width 13 height 13
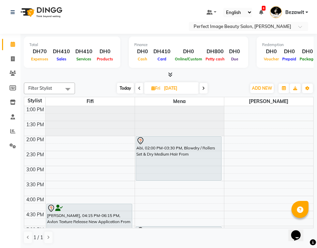
click at [238, 203] on div "1:00 PM 1:30 PM 2:00 PM 2:30 PM 3:00 PM 3:30 PM 4:00 PM 4:30 PM 5:00 PM 5:30 PM…" at bounding box center [168, 241] width 289 height 270
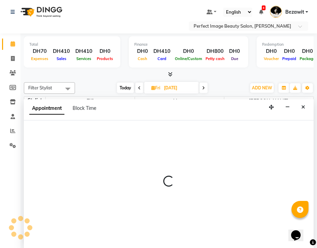
scroll to position [14, 0]
select select "85055"
select select "960"
select select "tentative"
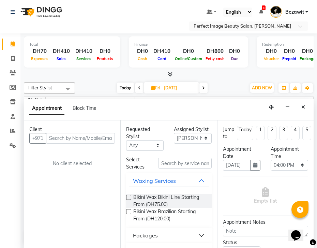
click at [160, 88] on span "Fri" at bounding box center [156, 87] width 12 height 5
select select "9"
select select "2025"
click at [11, 44] on icon at bounding box center [13, 43] width 4 height 5
click at [304, 106] on icon "Close" at bounding box center [304, 107] width 4 height 5
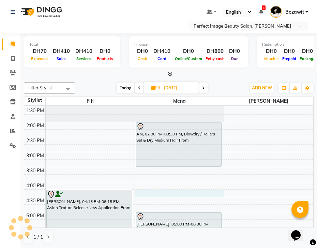
click at [184, 190] on div "1:00 PM 1:30 PM 2:00 PM 2:30 PM 3:00 PM 3:30 PM 4:00 PM 4:30 PM 5:00 PM 5:30 PM…" at bounding box center [168, 227] width 289 height 270
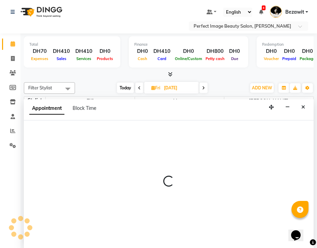
select select "85054"
select select "tentative"
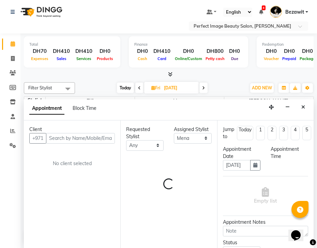
scroll to position [27, 0]
select select "975"
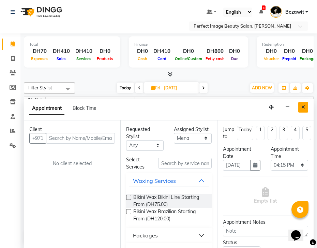
click at [304, 107] on icon "Close" at bounding box center [304, 107] width 4 height 5
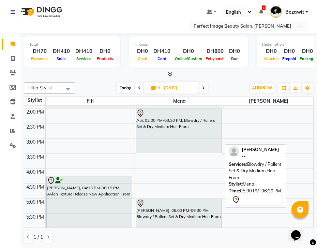
click at [187, 204] on div at bounding box center [178, 203] width 85 height 8
select select "7"
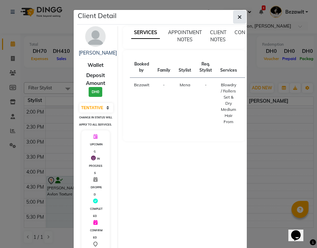
click at [241, 15] on icon "button" at bounding box center [240, 16] width 4 height 5
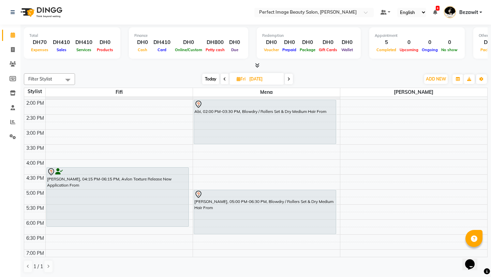
scroll to position [0, 0]
click at [288, 77] on icon at bounding box center [289, 79] width 3 height 4
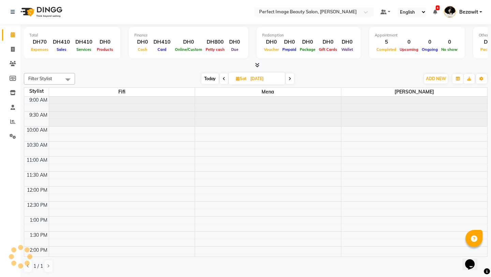
scroll to position [60, 0]
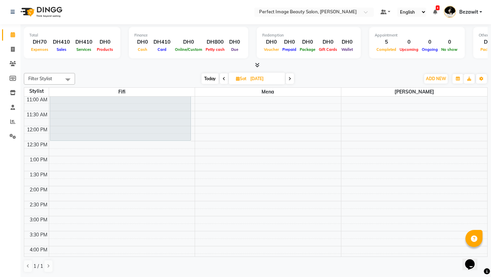
click at [223, 78] on icon at bounding box center [224, 79] width 3 height 4
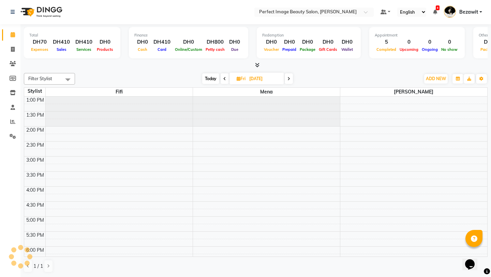
click at [291, 80] on span at bounding box center [289, 78] width 8 height 11
type input "06-09-2025"
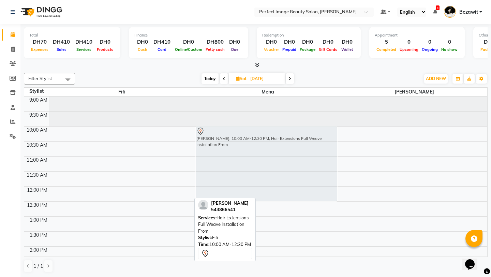
drag, startPoint x: 156, startPoint y: 156, endPoint x: 246, endPoint y: 156, distance: 90.1
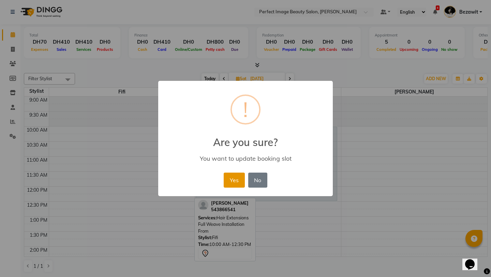
click at [235, 179] on button "Yes" at bounding box center [234, 180] width 21 height 15
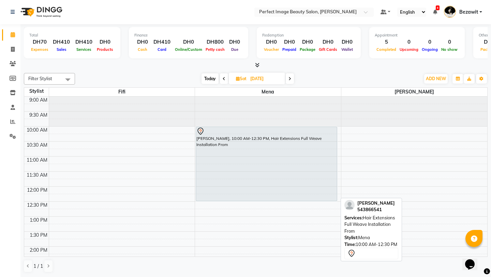
click at [237, 146] on div "Sherry Pariera, 10:00 AM-12:30 PM, Hair Extensions Full Weave Installation From" at bounding box center [266, 164] width 141 height 74
click at [252, 137] on div "Sherry Pariera, 10:00 AM-12:30 PM, Hair Extensions Full Weave Installation From" at bounding box center [266, 164] width 141 height 74
select select "7"
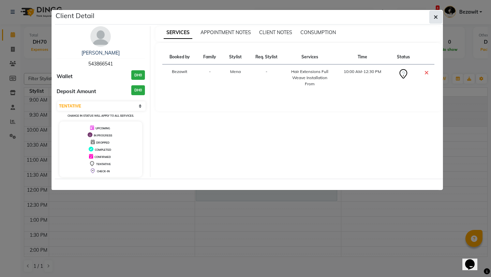
click at [317, 18] on icon "button" at bounding box center [436, 16] width 4 height 5
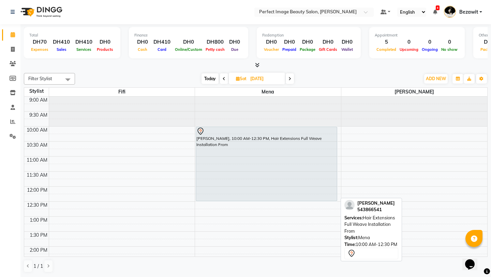
click at [201, 132] on icon at bounding box center [200, 131] width 8 height 8
select select "7"
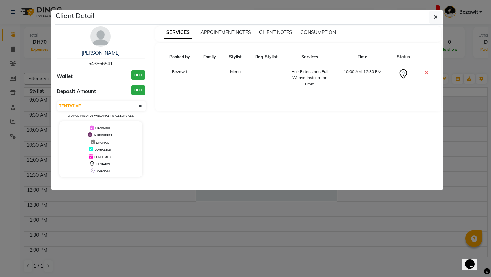
click at [314, 75] on div "Hair Extensions Full Weave Installation From" at bounding box center [310, 78] width 42 height 18
click at [310, 71] on div "Hair Extensions Full Weave Installation From" at bounding box center [310, 78] width 42 height 18
click at [317, 16] on icon "button" at bounding box center [436, 16] width 4 height 5
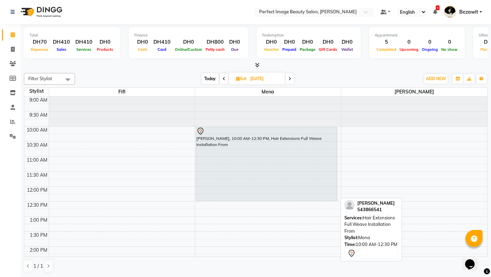
click at [312, 167] on div "Sherry Pariera, 10:00 AM-12:30 PM, Hair Extensions Full Weave Installation From" at bounding box center [266, 164] width 141 height 74
select select "7"
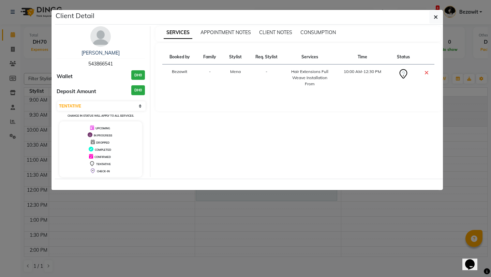
click at [313, 73] on div "Hair Extensions Full Weave Installation From" at bounding box center [310, 78] width 42 height 18
click at [317, 15] on icon "button" at bounding box center [436, 16] width 4 height 5
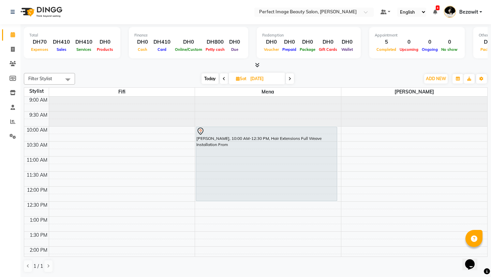
click at [255, 81] on input "06-09-2025" at bounding box center [265, 79] width 34 height 10
select select "9"
select select "2025"
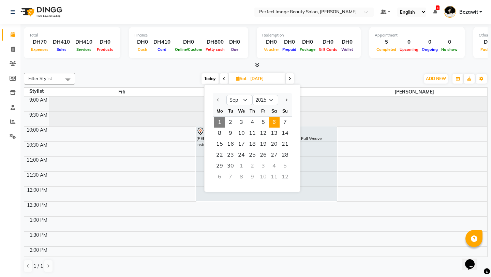
click at [12, 35] on icon at bounding box center [13, 34] width 4 height 5
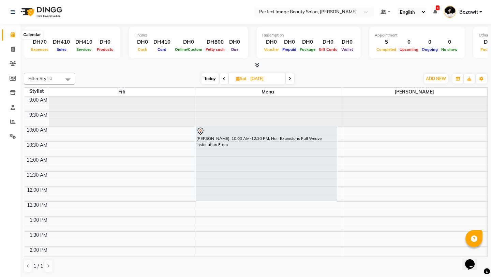
click at [12, 36] on icon at bounding box center [13, 34] width 4 height 5
click at [208, 78] on span "Today" at bounding box center [210, 78] width 17 height 11
type input "01-09-2025"
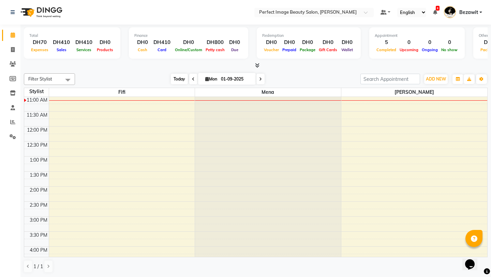
click at [179, 80] on span "Today" at bounding box center [179, 79] width 17 height 11
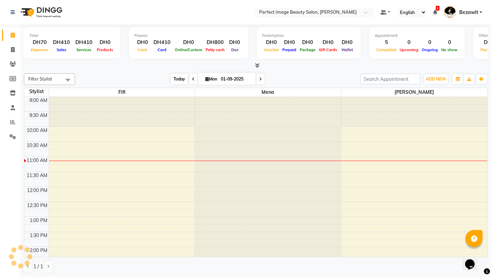
scroll to position [60, 0]
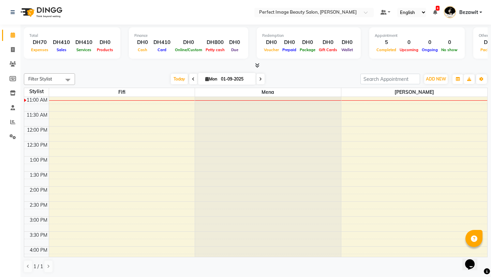
click at [317, 133] on div "Total DH70 Expenses DH410 Sales DH410 Services DH0 Products Finance DH0 Cash DH…" at bounding box center [255, 151] width 471 height 253
click at [13, 35] on icon at bounding box center [13, 34] width 4 height 5
click at [12, 122] on icon at bounding box center [12, 121] width 5 height 5
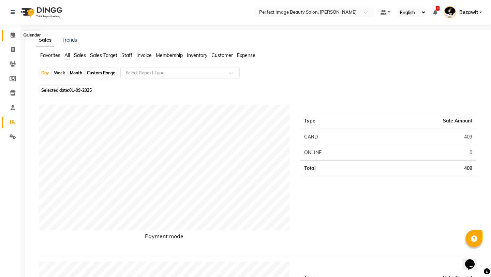
click at [12, 35] on icon at bounding box center [13, 34] width 4 height 5
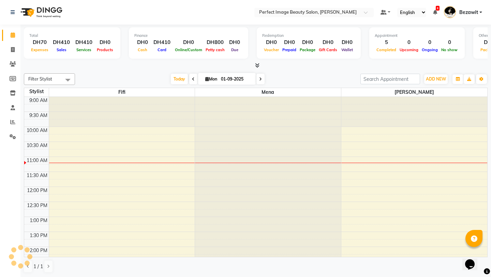
click at [225, 81] on input "01-09-2025" at bounding box center [236, 79] width 34 height 10
select select "9"
select select "2025"
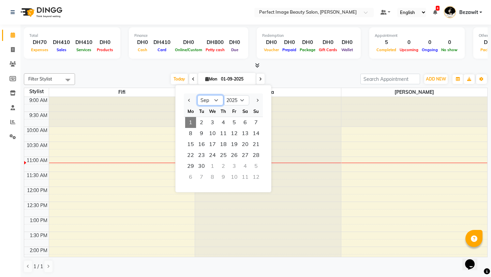
click at [216, 98] on select "Jan Feb Mar Apr May Jun [DATE] Aug Sep Oct Nov Dec" at bounding box center [211, 100] width 26 height 10
select select "8"
click at [188, 166] on span "25" at bounding box center [190, 166] width 11 height 11
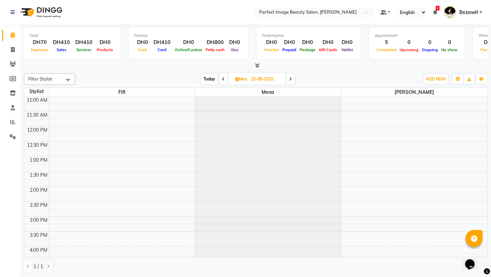
click at [291, 82] on span at bounding box center [291, 79] width 8 height 11
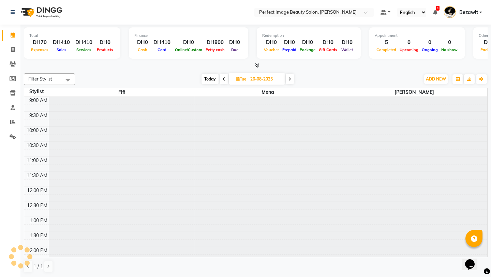
scroll to position [60, 0]
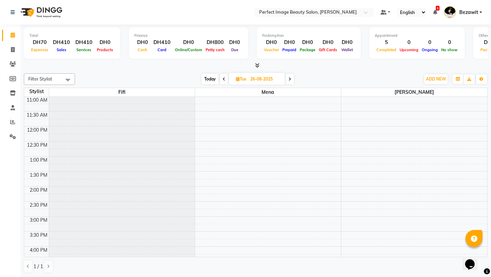
click at [292, 78] on span at bounding box center [290, 79] width 8 height 11
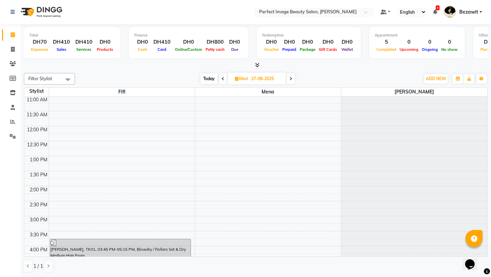
scroll to position [0, 0]
click at [292, 80] on icon at bounding box center [291, 79] width 3 height 4
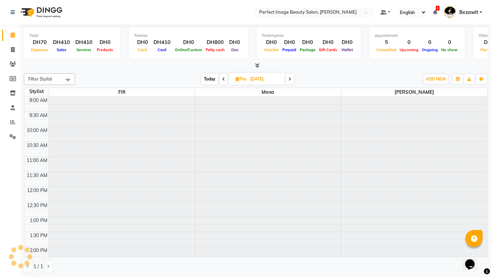
scroll to position [60, 0]
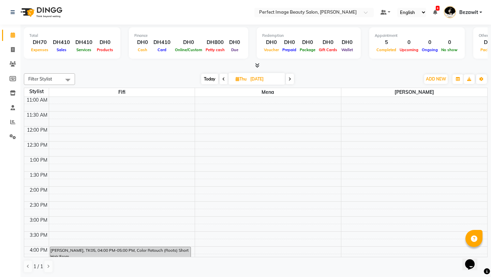
click at [223, 77] on icon at bounding box center [223, 79] width 3 height 4
type input "27-08-2025"
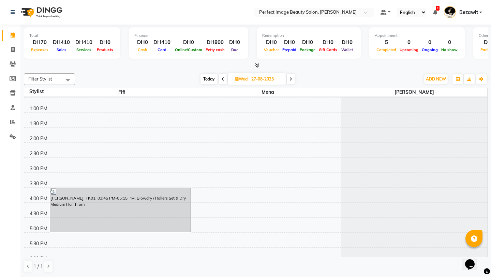
scroll to position [113, 0]
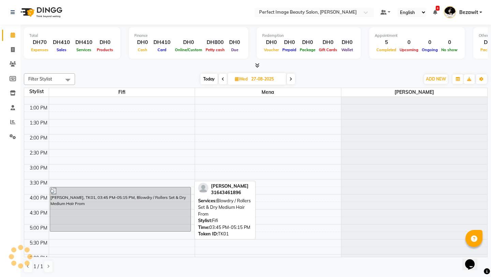
click at [164, 206] on div "Kimberly Bosschieter, TK01, 03:45 PM-05:15 PM, Blowdry / Rollers Set & Dry Medi…" at bounding box center [120, 209] width 141 height 44
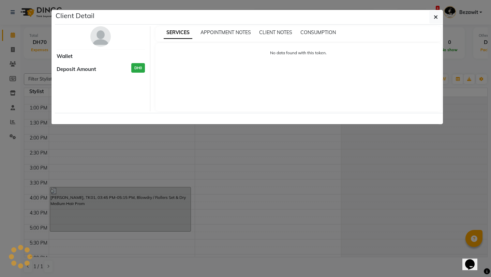
select select "3"
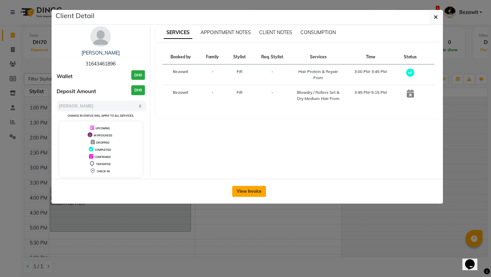
click at [248, 195] on button "View Invoice" at bounding box center [249, 191] width 34 height 11
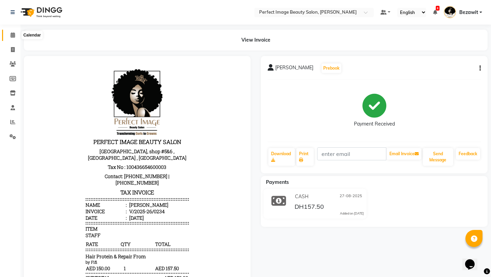
click at [15, 37] on span at bounding box center [13, 35] width 12 height 8
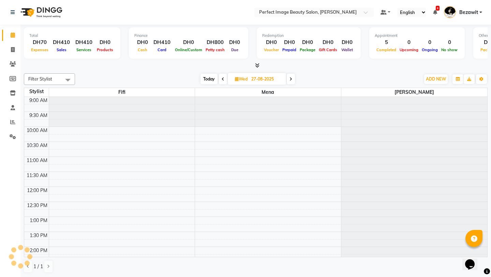
click at [293, 81] on span at bounding box center [291, 79] width 8 height 11
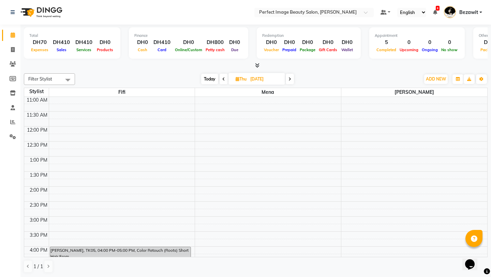
click at [227, 83] on div "Today Thu 28-08-2025" at bounding box center [248, 79] width 94 height 10
click at [226, 80] on span at bounding box center [224, 79] width 8 height 11
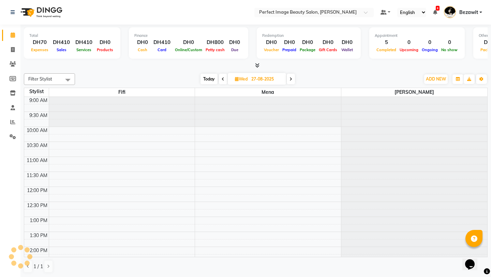
scroll to position [60, 0]
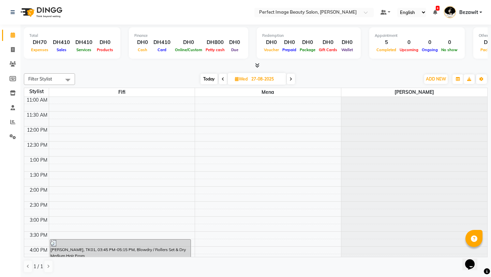
click at [291, 82] on span at bounding box center [291, 79] width 8 height 11
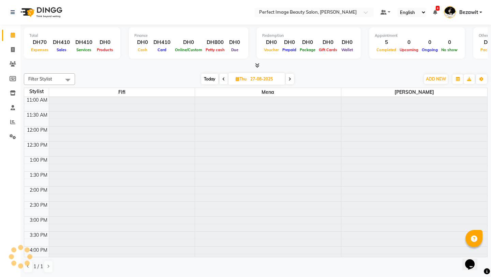
type input "[DATE]"
